Goal: Task Accomplishment & Management: Complete application form

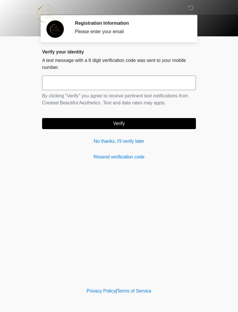
click at [133, 82] on input "text" at bounding box center [119, 83] width 154 height 15
type input "******"
click at [166, 127] on button "Verify" at bounding box center [119, 123] width 154 height 11
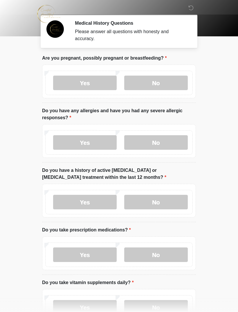
click at [177, 85] on label "No" at bounding box center [156, 83] width 64 height 15
click at [174, 140] on label "No" at bounding box center [156, 142] width 64 height 15
click at [175, 202] on label "No" at bounding box center [156, 202] width 64 height 15
click at [179, 250] on label "No" at bounding box center [156, 254] width 64 height 15
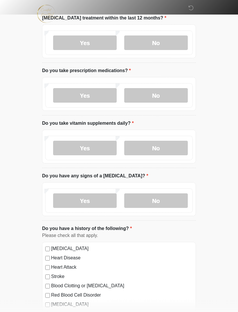
scroll to position [159, 0]
click at [92, 149] on label "Yes" at bounding box center [85, 148] width 64 height 15
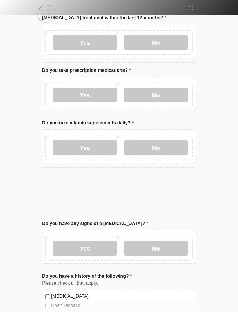
scroll to position [160, 0]
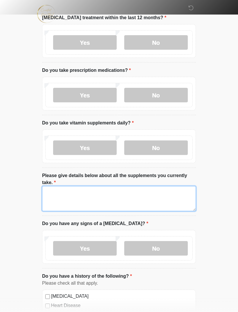
click at [154, 190] on textarea "Please give details below about all the supplements you currently take." at bounding box center [119, 198] width 154 height 25
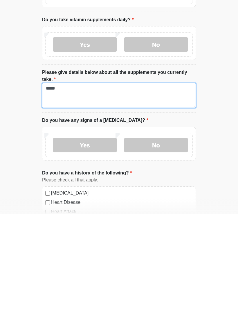
scroll to position [173, 0]
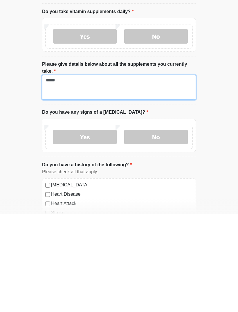
type textarea "*****"
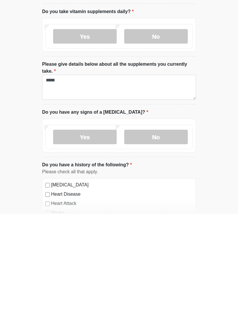
click at [170, 228] on label "No" at bounding box center [156, 235] width 64 height 15
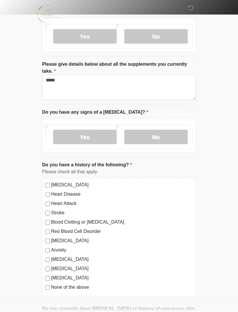
click at [81, 286] on label "None of the above" at bounding box center [122, 287] width 142 height 7
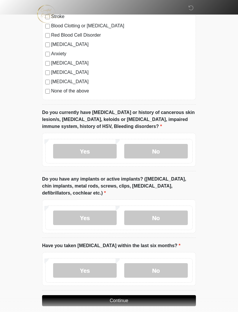
scroll to position [473, 0]
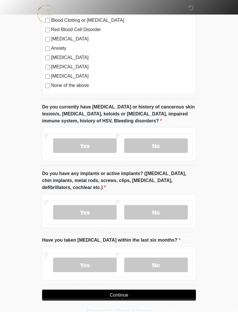
click at [170, 150] on label "No" at bounding box center [156, 145] width 64 height 15
click at [178, 206] on label "No" at bounding box center [156, 212] width 64 height 15
click at [174, 263] on label "No" at bounding box center [156, 265] width 64 height 15
click at [176, 294] on button "Continue" at bounding box center [119, 295] width 154 height 11
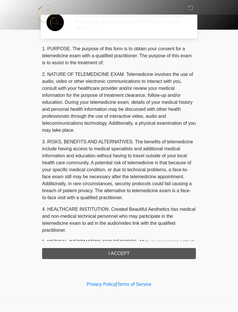
scroll to position [0, 0]
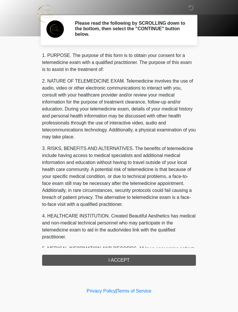
click at [83, 263] on div "1. PURPOSE. The purpose of this form is to obtain your consent for a telemedici…" at bounding box center [119, 159] width 154 height 214
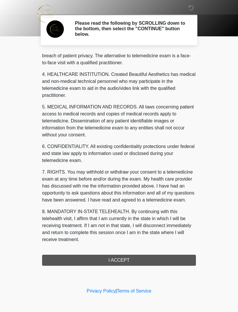
scroll to position [149, 0]
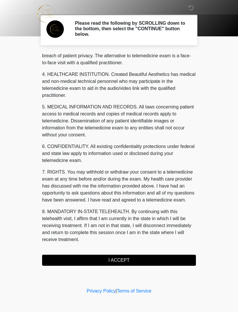
click at [172, 258] on button "I ACCEPT" at bounding box center [119, 260] width 154 height 11
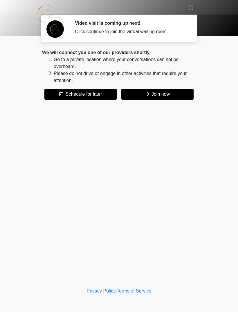
click at [167, 94] on button "Join now" at bounding box center [158, 94] width 72 height 11
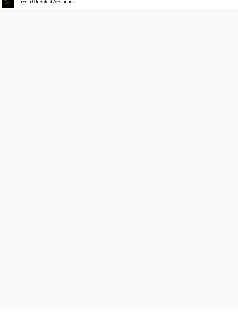
scroll to position [2, 0]
